Goal: Information Seeking & Learning: Learn about a topic

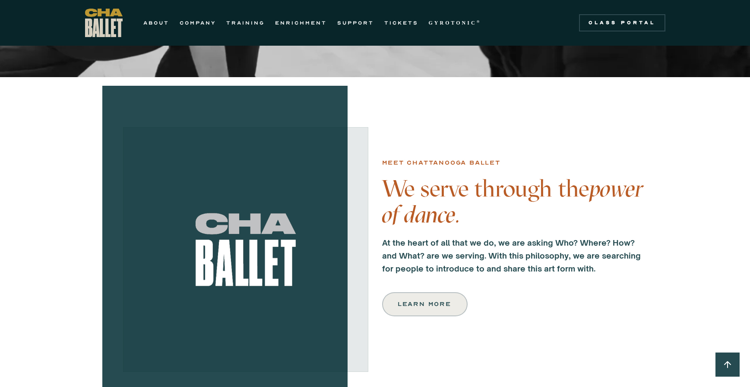
scroll to position [259, 0]
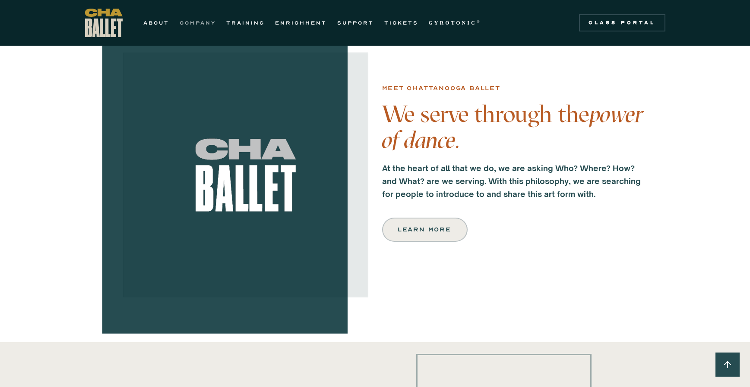
click at [206, 24] on link "COMPANY" at bounding box center [198, 23] width 36 height 10
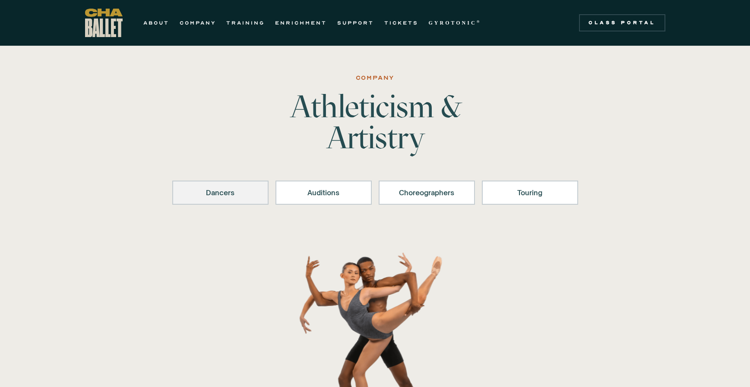
click at [241, 190] on div "Dancers" at bounding box center [220, 193] width 74 height 10
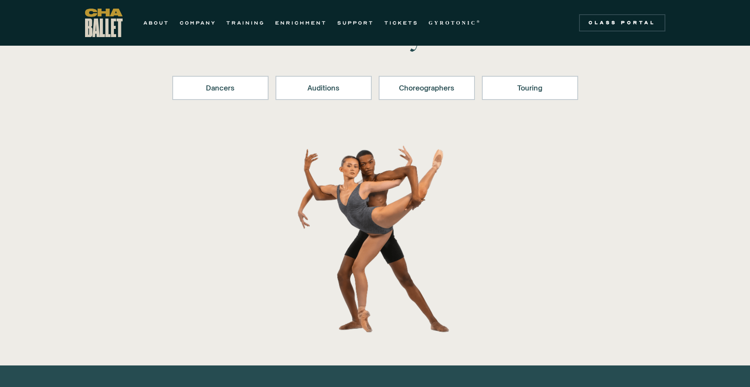
scroll to position [39, 0]
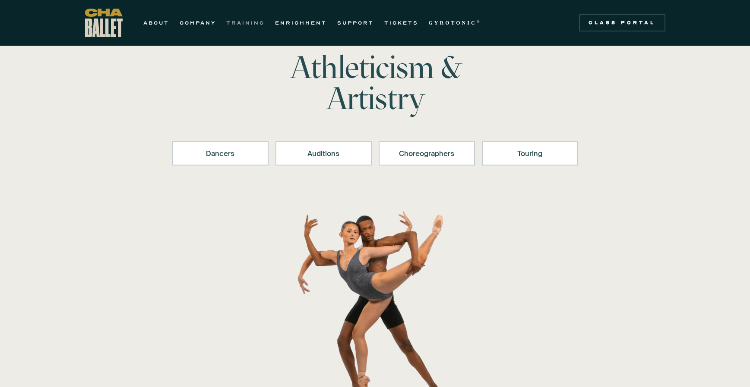
click at [256, 27] on link "TRAINING" at bounding box center [245, 23] width 38 height 10
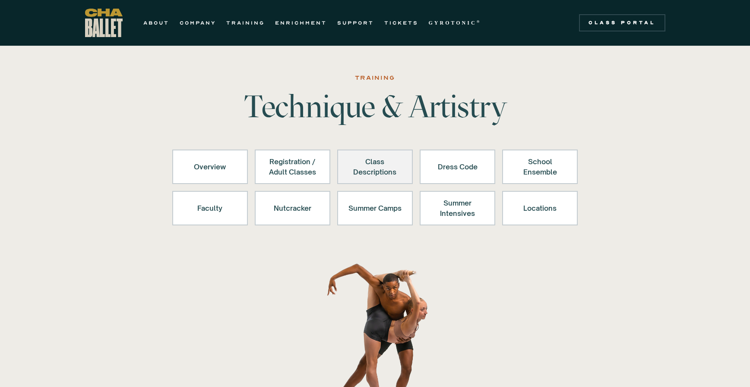
click at [386, 173] on div "Class Descriptions" at bounding box center [374, 167] width 53 height 21
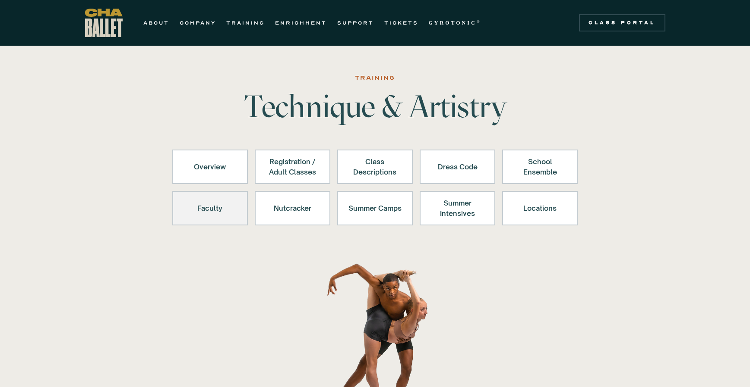
click at [215, 209] on div "Faculty" at bounding box center [209, 208] width 53 height 21
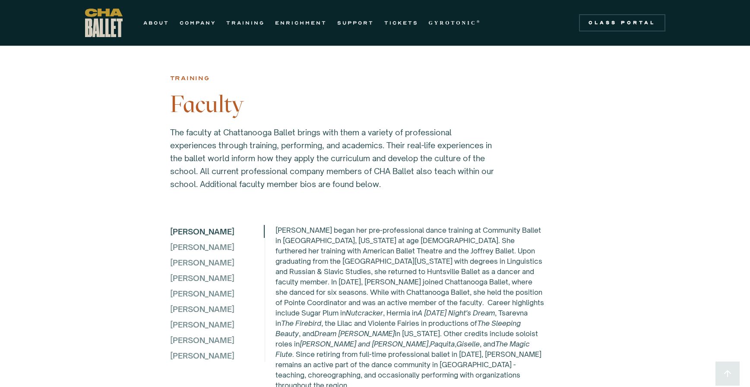
scroll to position [2218, 0]
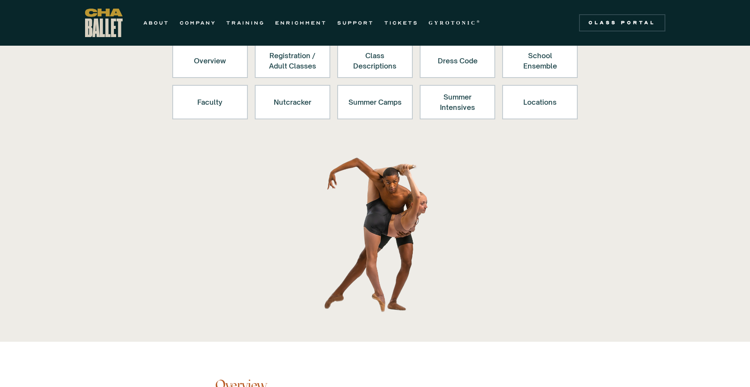
scroll to position [57, 0]
